Goal: Transaction & Acquisition: Purchase product/service

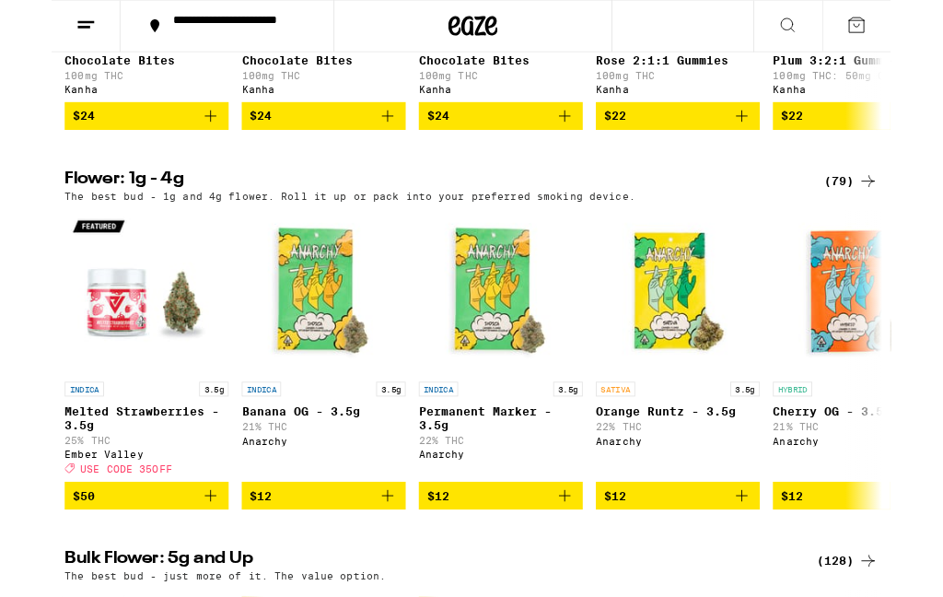
scroll to position [1351, 0]
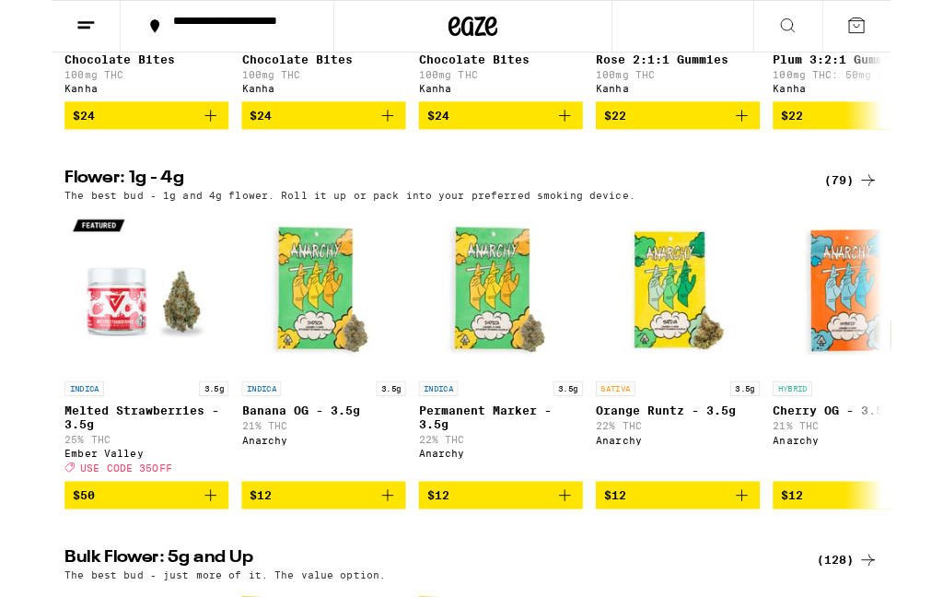
click at [894, 214] on div "(79)" at bounding box center [898, 202] width 60 height 22
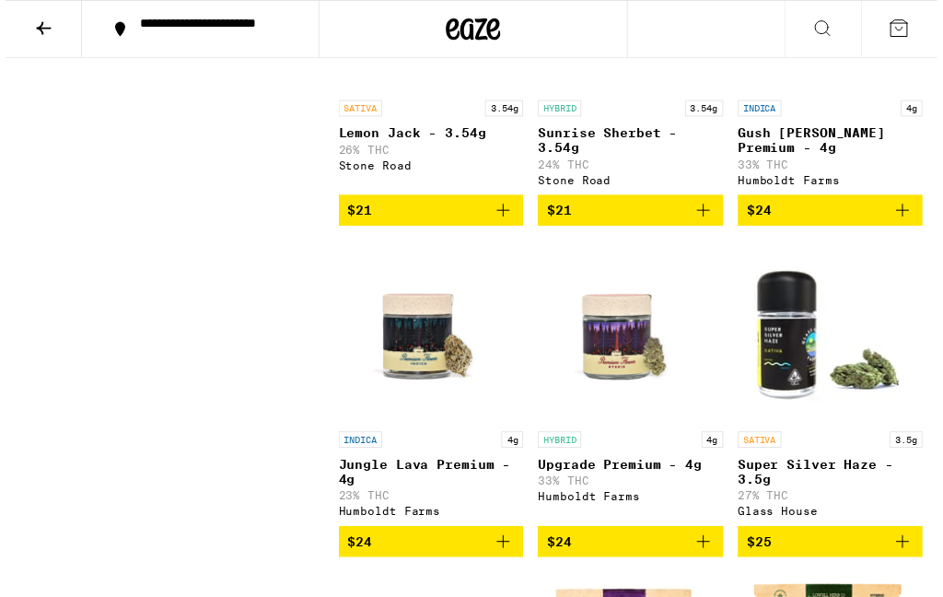
scroll to position [2347, 0]
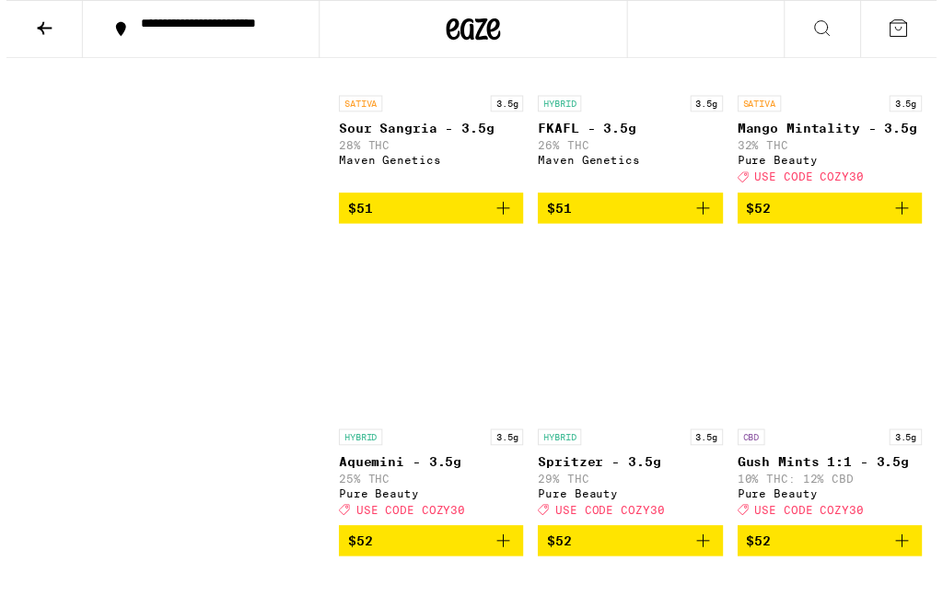
scroll to position [6674, 0]
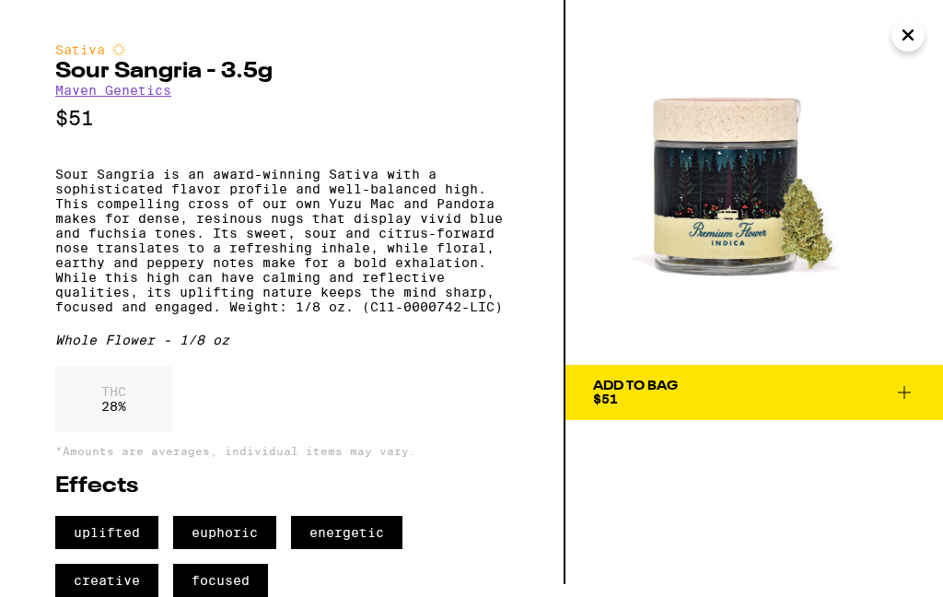
scroll to position [66, 0]
click at [693, 179] on img at bounding box center [753, 175] width 377 height 377
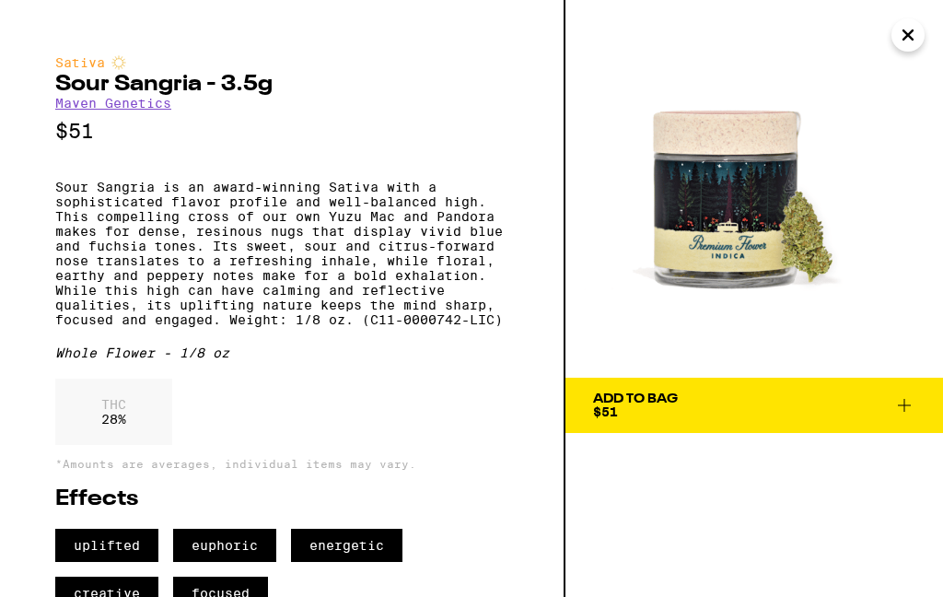
scroll to position [0, 0]
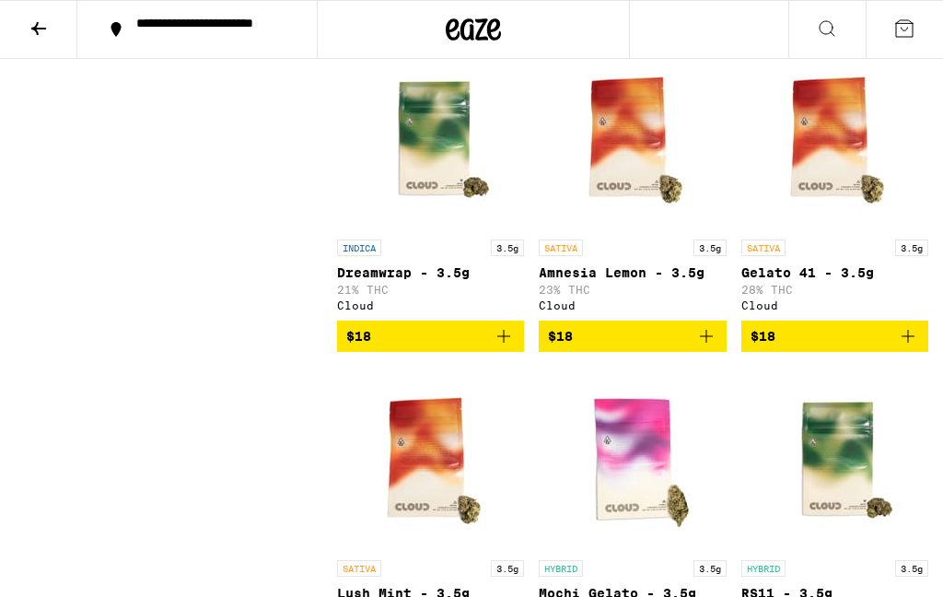
scroll to position [1561, 0]
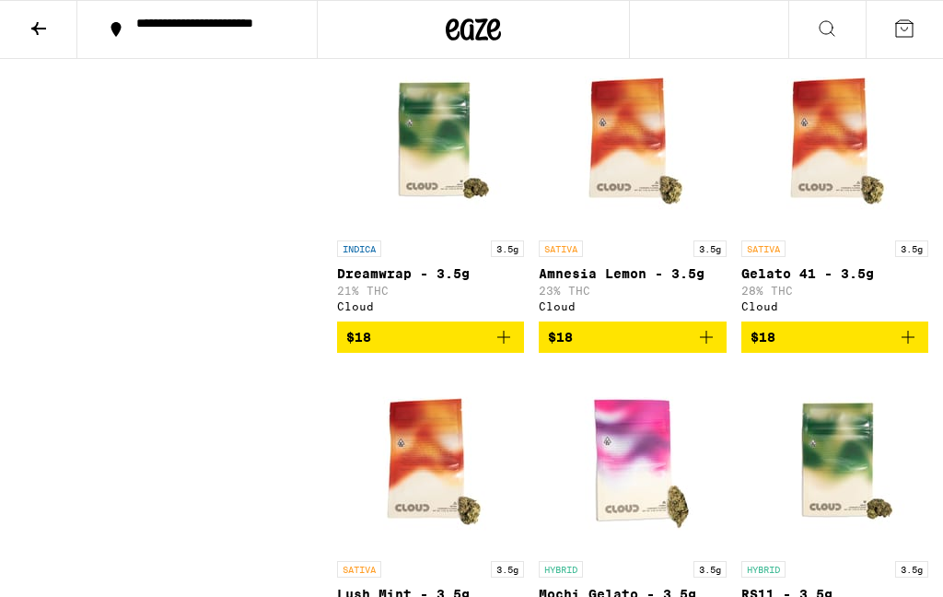
click at [854, 426] on img "Open page for RS11 - 3.5g from Cloud" at bounding box center [834, 459] width 184 height 184
